Goal: Navigation & Orientation: Find specific page/section

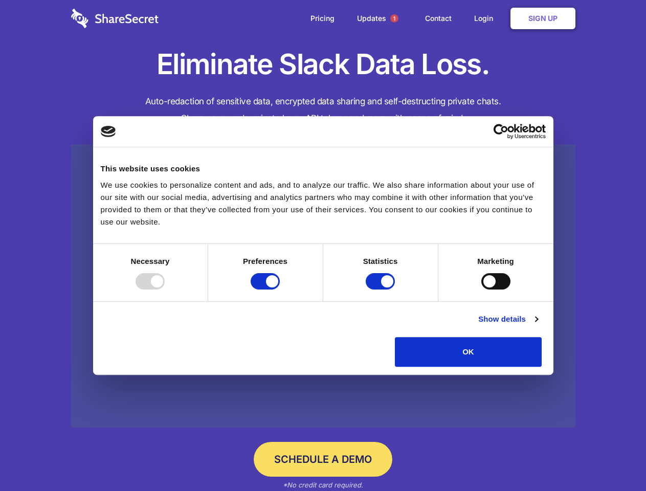
click at [165, 289] on div at bounding box center [150, 281] width 29 height 16
click at [280, 289] on input "Preferences" at bounding box center [265, 281] width 29 height 16
checkbox input "false"
click at [382, 289] on input "Statistics" at bounding box center [380, 281] width 29 height 16
checkbox input "false"
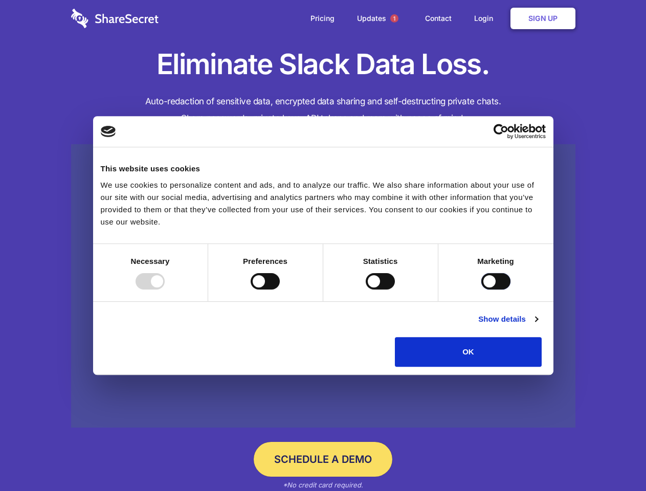
click at [481, 289] on input "Marketing" at bounding box center [495, 281] width 29 height 16
checkbox input "true"
click at [538, 325] on link "Show details" at bounding box center [507, 319] width 59 height 12
click at [0, 0] on li "Necessary 7 Necessary cookies help make a website usable by enabling basic func…" at bounding box center [0, 0] width 0 height 0
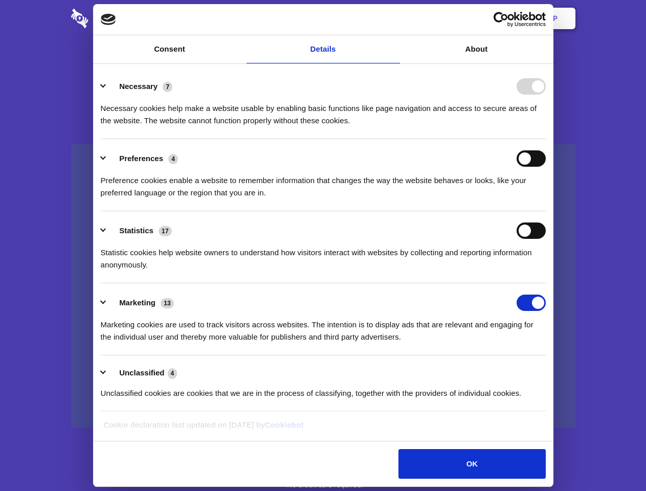
click at [394, 18] on span "1" at bounding box center [394, 18] width 8 height 8
